Goal: Register for event/course

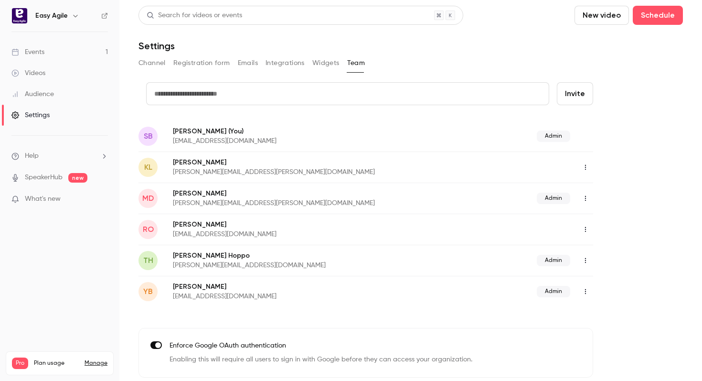
click at [35, 51] on div "Events" at bounding box center [27, 52] width 33 height 10
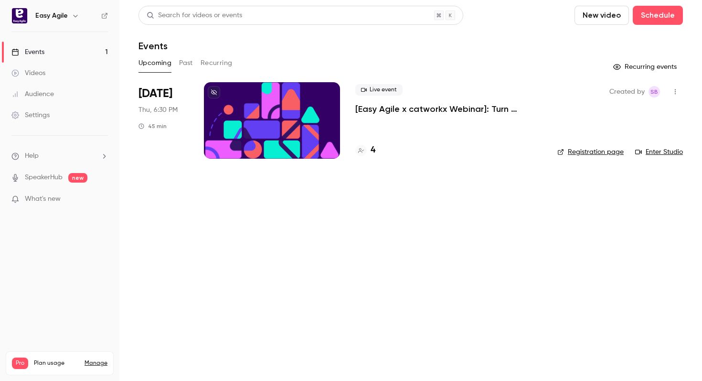
click at [417, 108] on p "[Easy Agile x catworkx Webinar]: Turn Strategy into Goals That Get Delivered" at bounding box center [448, 108] width 187 height 11
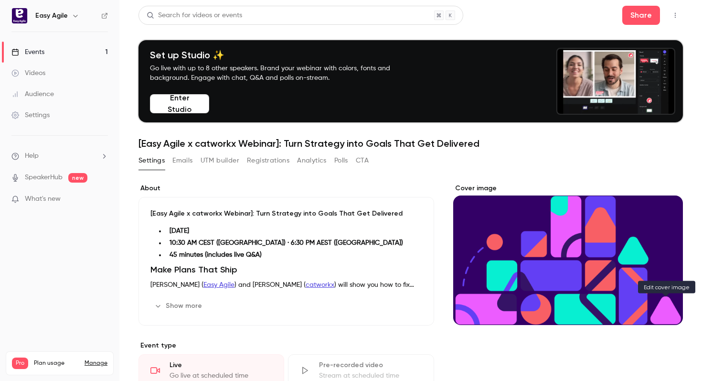
click at [665, 311] on button "Cover image" at bounding box center [665, 307] width 19 height 19
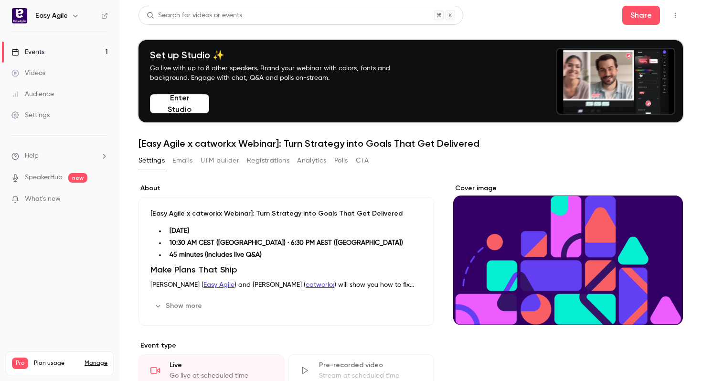
click at [666, 304] on icon "Cover image" at bounding box center [665, 308] width 11 height 8
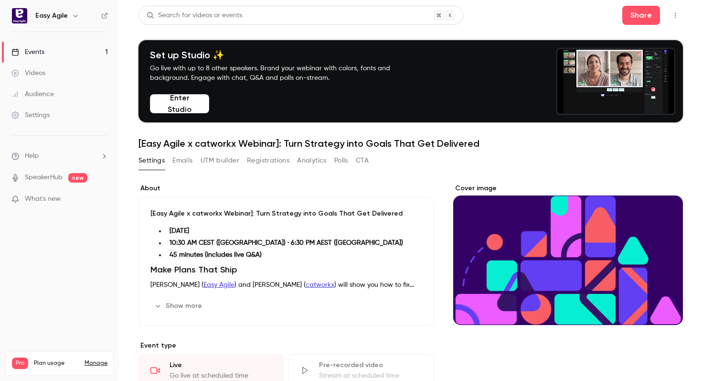
click at [664, 309] on icon "Cover image" at bounding box center [665, 308] width 11 height 8
click at [661, 306] on icon "Cover image" at bounding box center [665, 308] width 11 height 8
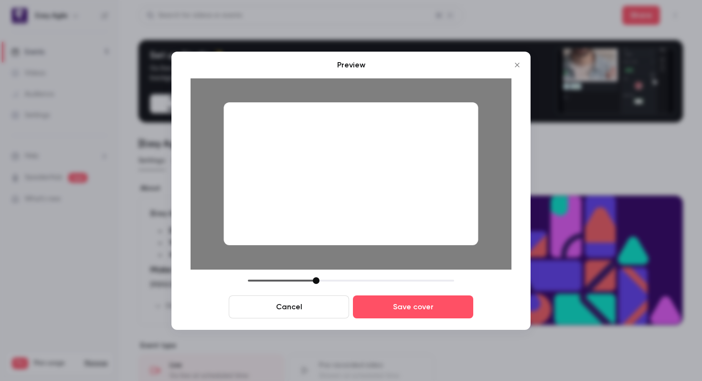
drag, startPoint x: 383, startPoint y: 218, endPoint x: 384, endPoint y: 201, distance: 17.7
click at [384, 201] on div at bounding box center [350, 173] width 254 height 143
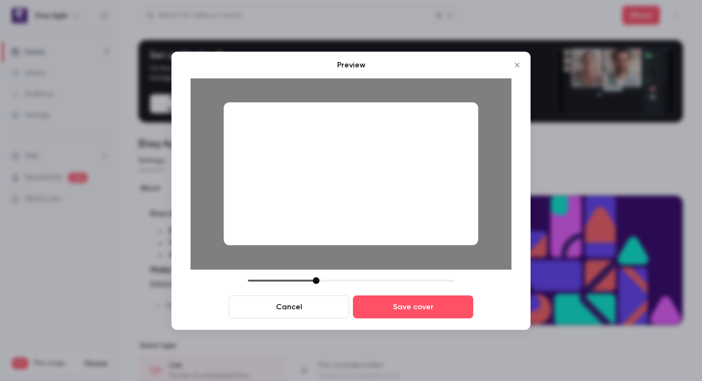
drag, startPoint x: 384, startPoint y: 201, endPoint x: 370, endPoint y: 234, distance: 36.4
click at [385, 202] on div at bounding box center [350, 173] width 254 height 143
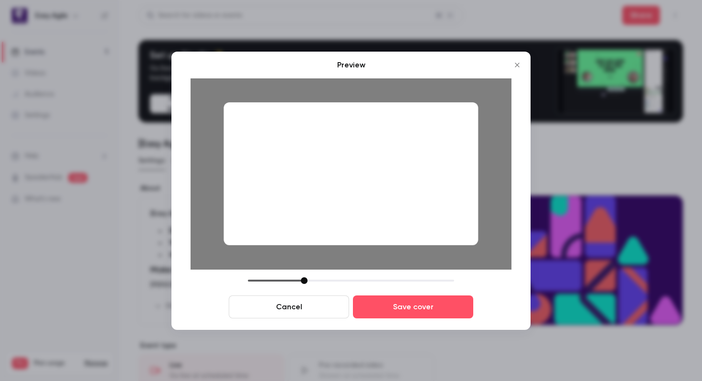
drag, startPoint x: 315, startPoint y: 280, endPoint x: 303, endPoint y: 280, distance: 11.5
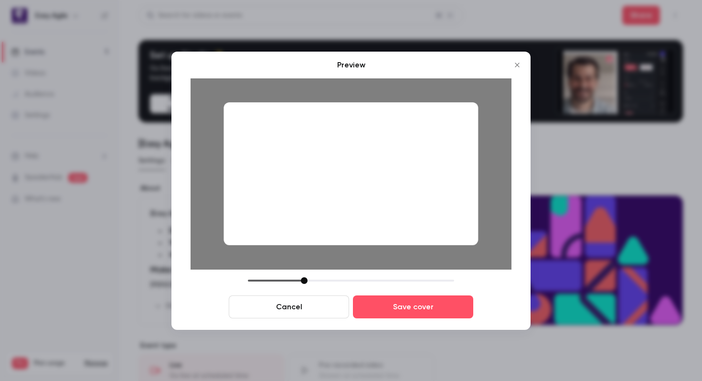
click at [303, 280] on div at bounding box center [304, 280] width 7 height 7
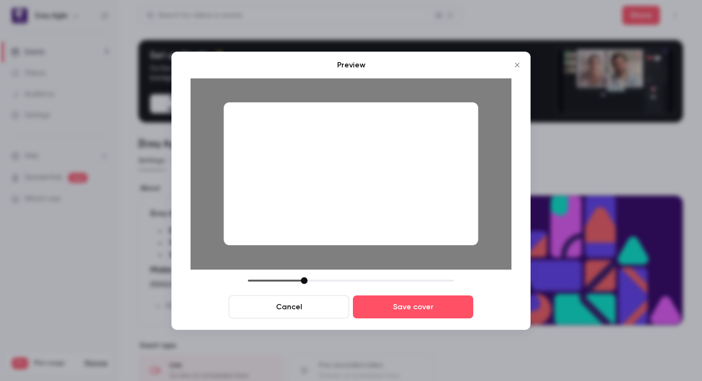
drag, startPoint x: 373, startPoint y: 159, endPoint x: 374, endPoint y: 168, distance: 8.1
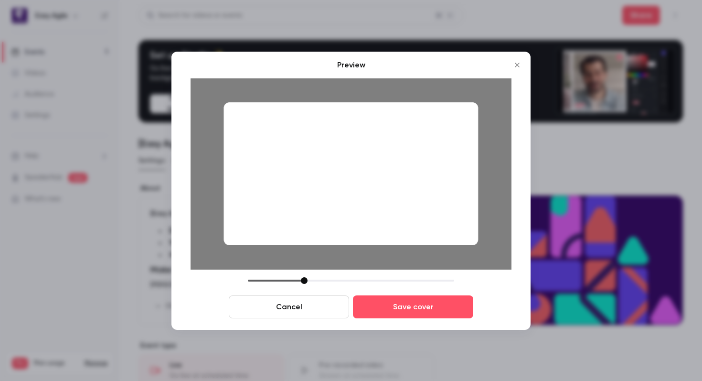
click at [374, 168] on div at bounding box center [350, 173] width 254 height 143
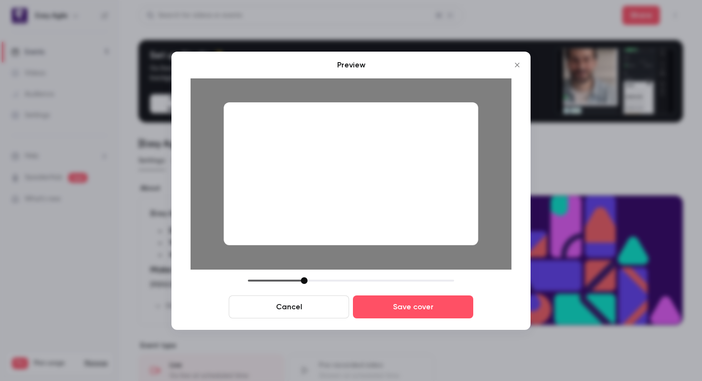
click at [311, 304] on button "Cancel" at bounding box center [289, 306] width 120 height 23
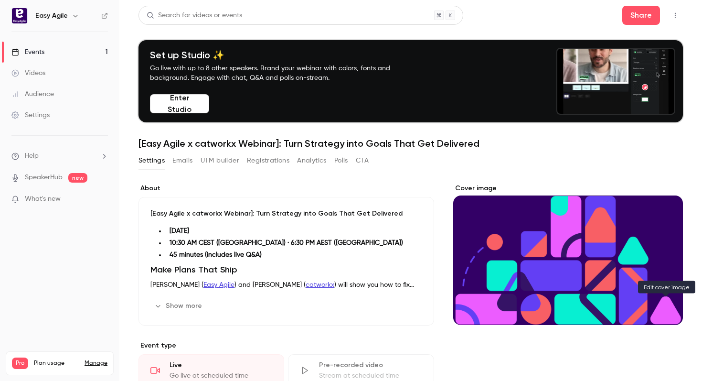
click at [667, 309] on icon "Cover image" at bounding box center [665, 308] width 11 height 8
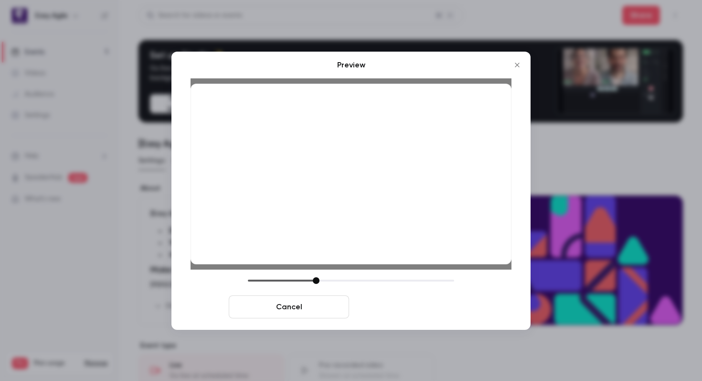
click at [434, 308] on button "Save cover" at bounding box center [413, 306] width 120 height 23
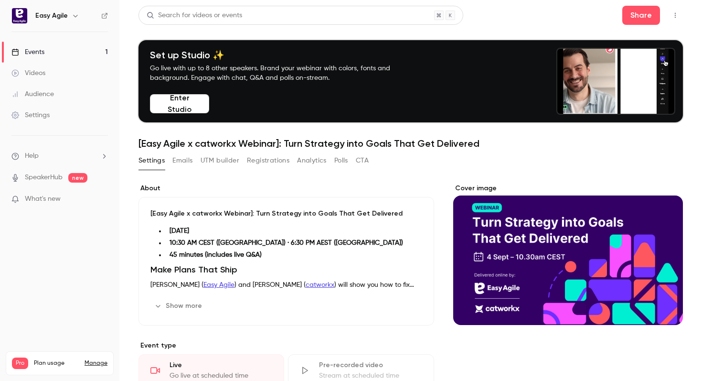
click at [677, 157] on div "Settings Emails UTM builder Registrations Analytics Polls CTA" at bounding box center [410, 162] width 544 height 19
